Goal: Navigation & Orientation: Find specific page/section

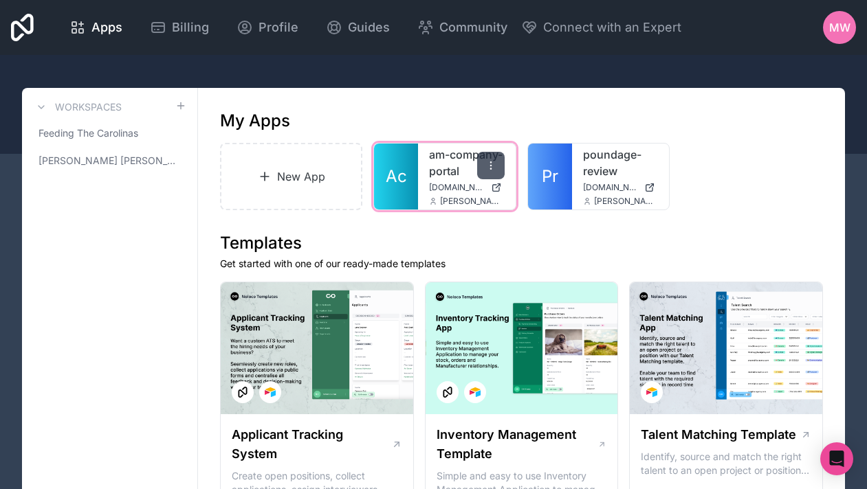
click at [492, 164] on icon at bounding box center [490, 165] width 11 height 11
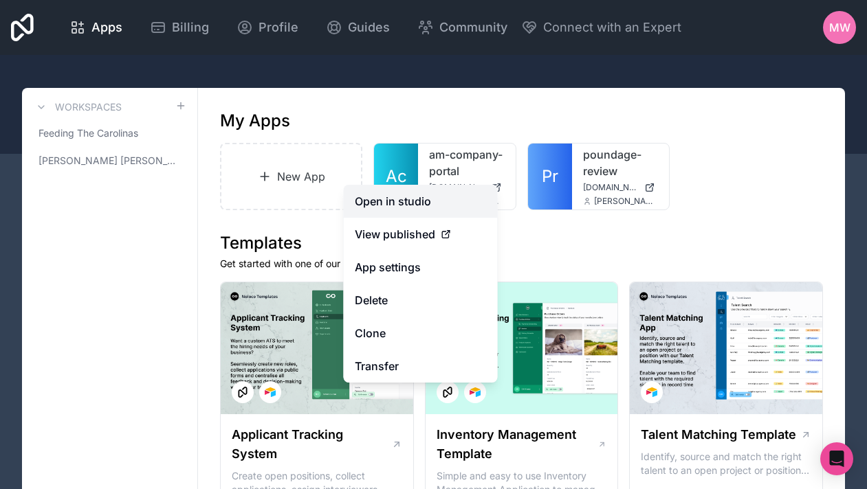
click at [447, 197] on link "Open in studio" at bounding box center [421, 201] width 154 height 33
